Goal: Complete application form

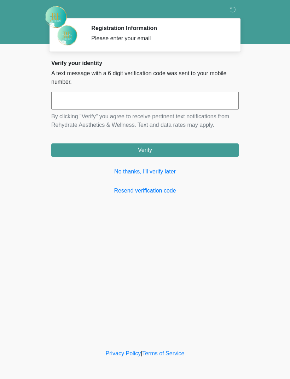
click at [135, 100] on input "text" at bounding box center [144, 101] width 187 height 18
type input "******"
click at [176, 151] on button "Verify" at bounding box center [144, 150] width 187 height 13
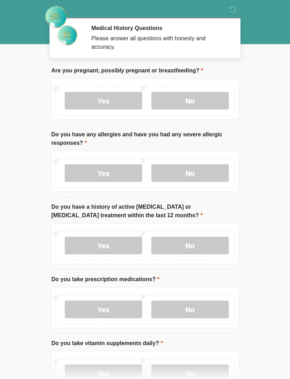
click at [202, 101] on label "No" at bounding box center [189, 101] width 77 height 18
click at [209, 174] on label "No" at bounding box center [189, 173] width 77 height 18
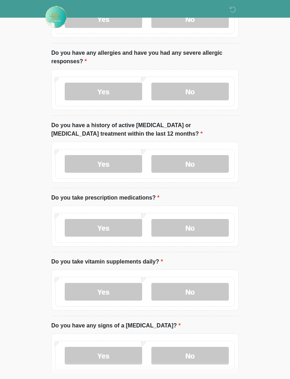
scroll to position [82, 0]
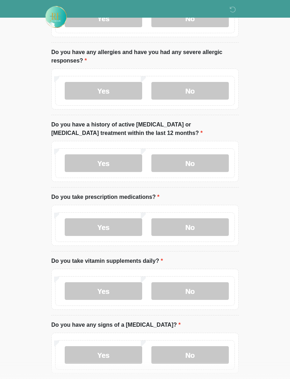
click at [206, 160] on label "No" at bounding box center [189, 163] width 77 height 18
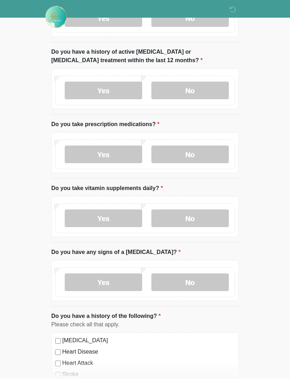
scroll to position [156, 0]
click at [207, 148] on label "No" at bounding box center [189, 154] width 77 height 18
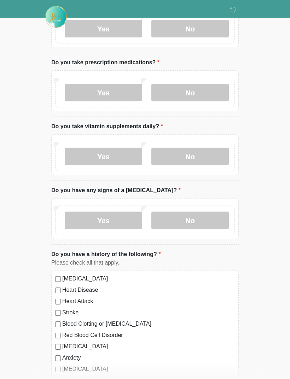
click at [205, 154] on label "No" at bounding box center [189, 157] width 77 height 18
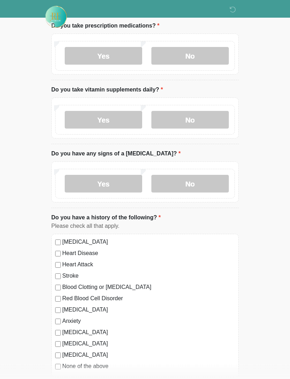
scroll to position [254, 0]
click at [209, 176] on label "No" at bounding box center [189, 184] width 77 height 18
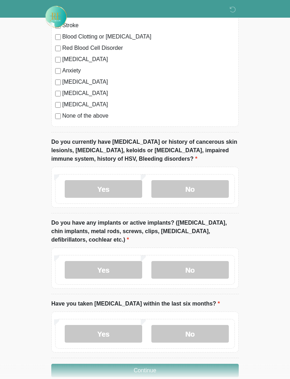
scroll to position [504, 0]
click at [207, 189] on label "No" at bounding box center [189, 189] width 77 height 18
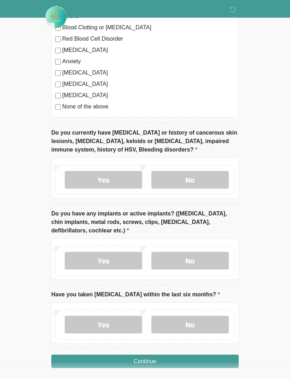
scroll to position [516, 0]
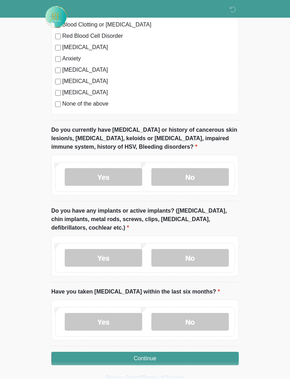
click at [203, 258] on label "No" at bounding box center [189, 258] width 77 height 18
click at [191, 321] on label "No" at bounding box center [189, 322] width 77 height 18
click at [179, 361] on button "Continue" at bounding box center [144, 358] width 187 height 13
click at [176, 357] on button "Continue" at bounding box center [144, 358] width 187 height 13
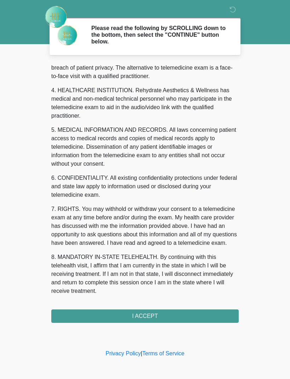
scroll to position [181, 0]
click at [157, 315] on button "I ACCEPT" at bounding box center [144, 316] width 187 height 13
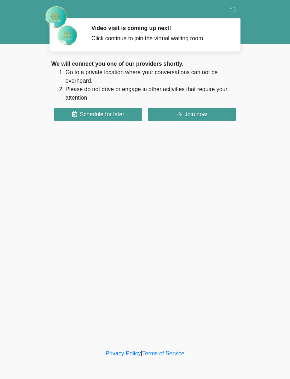
click at [207, 115] on button "Join now" at bounding box center [192, 114] width 88 height 13
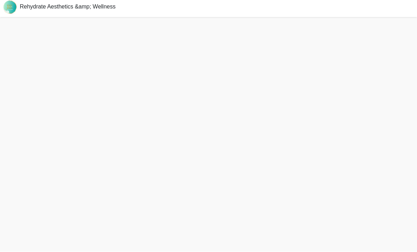
scroll to position [12, 0]
